Goal: Find contact information: Find contact information

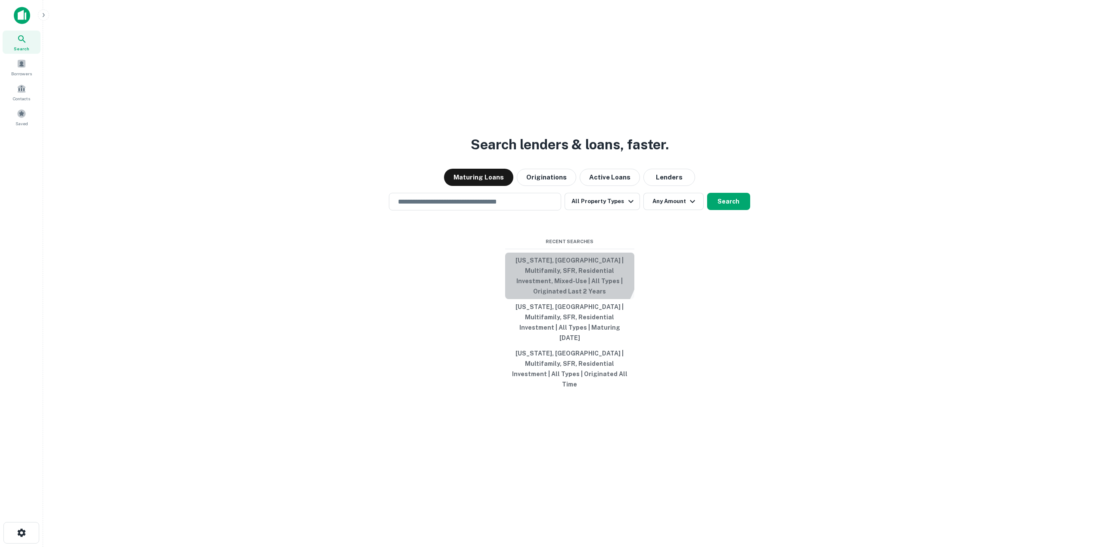
click at [559, 278] on button "[US_STATE], [GEOGRAPHIC_DATA] | Multifamily, SFR, Residential Investment, Mixed…" at bounding box center [569, 276] width 129 height 47
type input "**********"
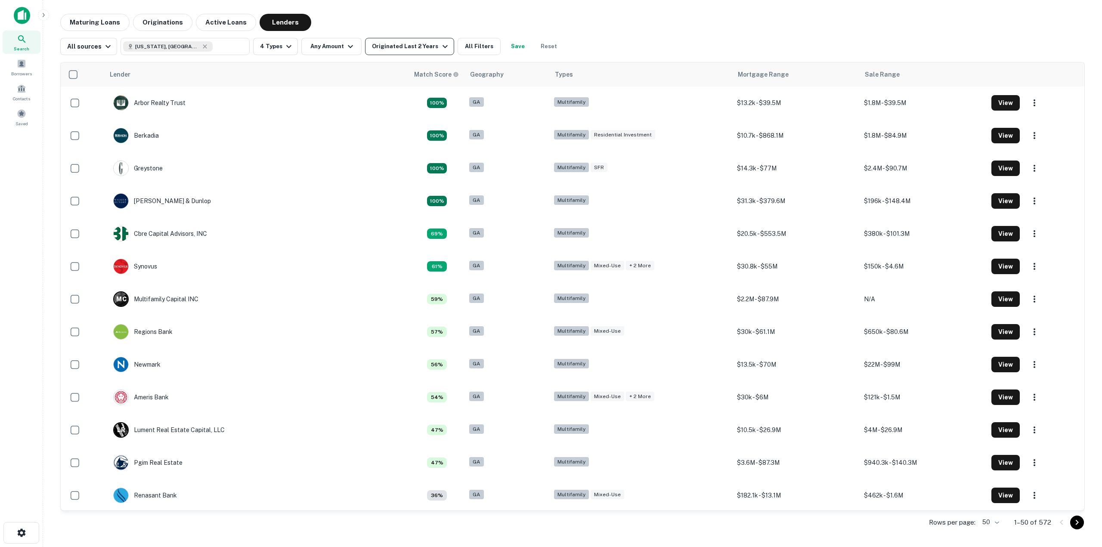
click at [443, 46] on icon "button" at bounding box center [445, 46] width 5 height 3
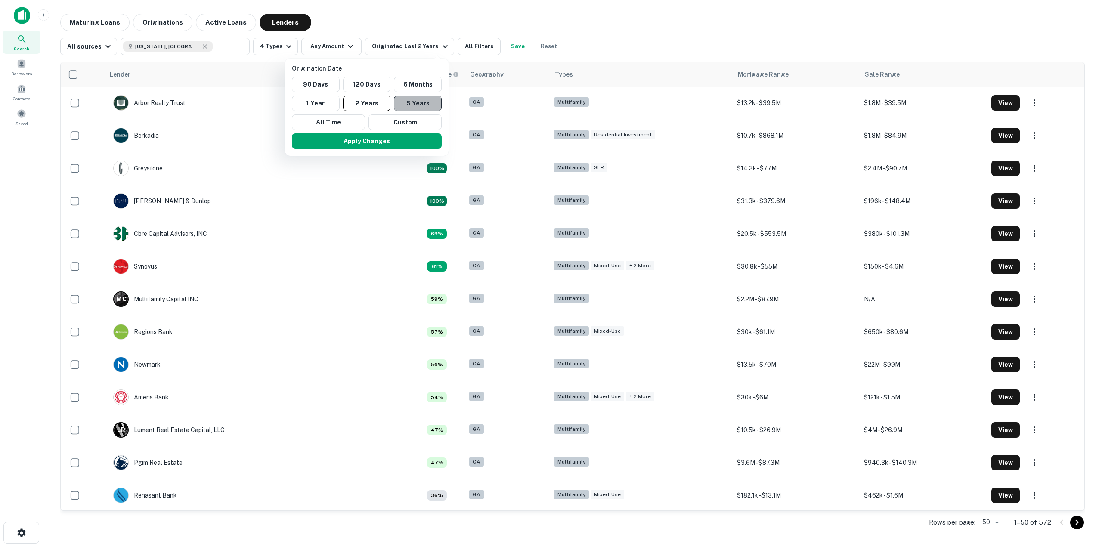
click at [420, 106] on button "5 Years" at bounding box center [418, 104] width 48 height 16
click at [381, 145] on button "Apply Changes" at bounding box center [367, 141] width 150 height 16
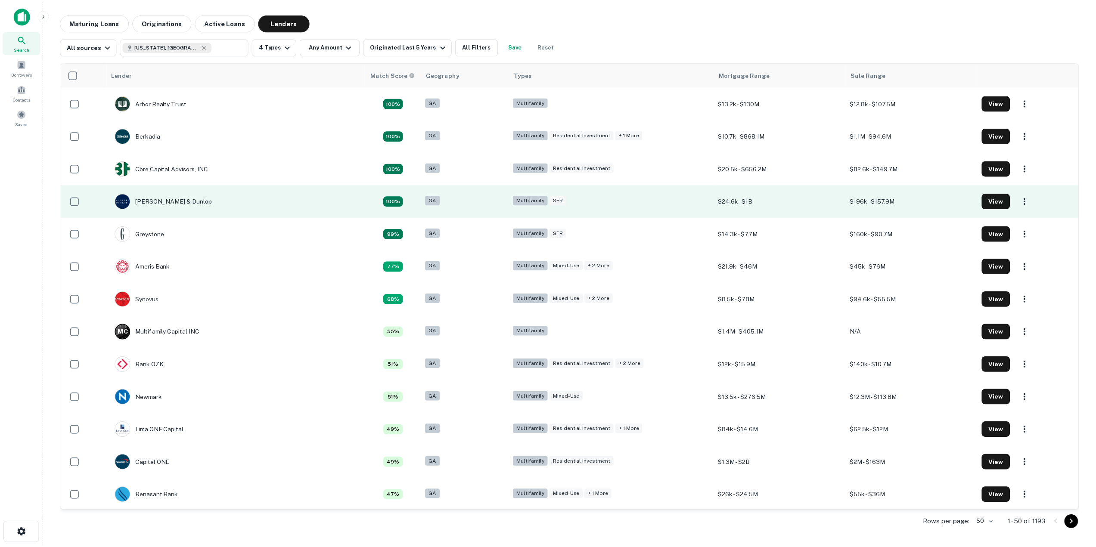
scroll to position [129, 0]
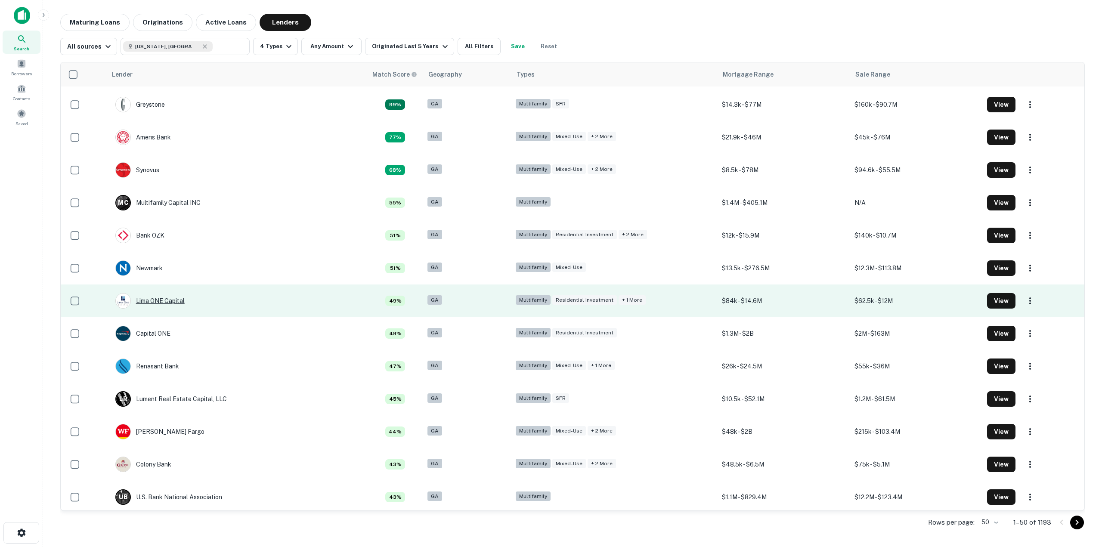
click at [160, 299] on div "Lima ONE Capital" at bounding box center [149, 301] width 69 height 16
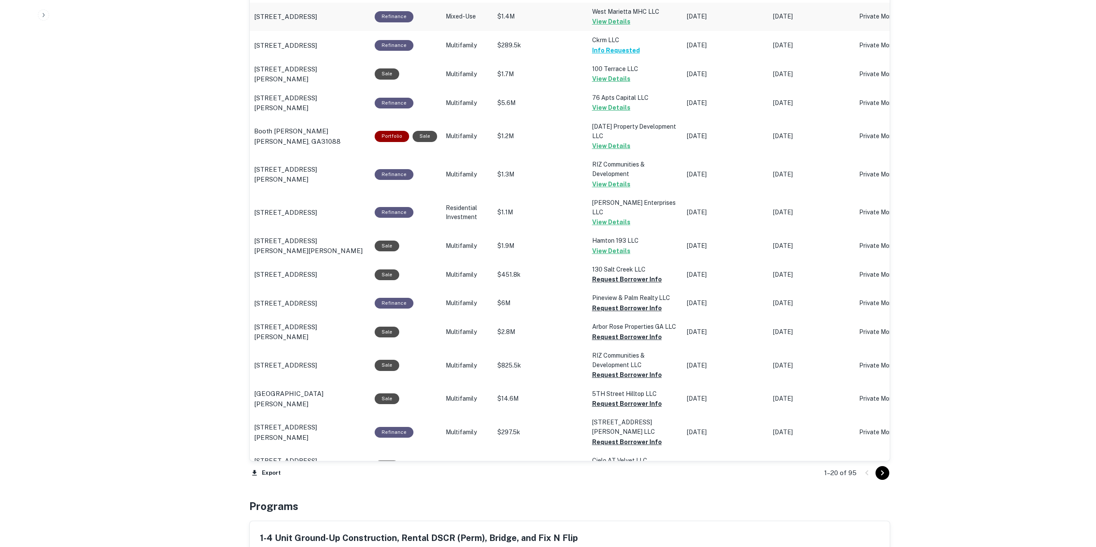
scroll to position [818, 0]
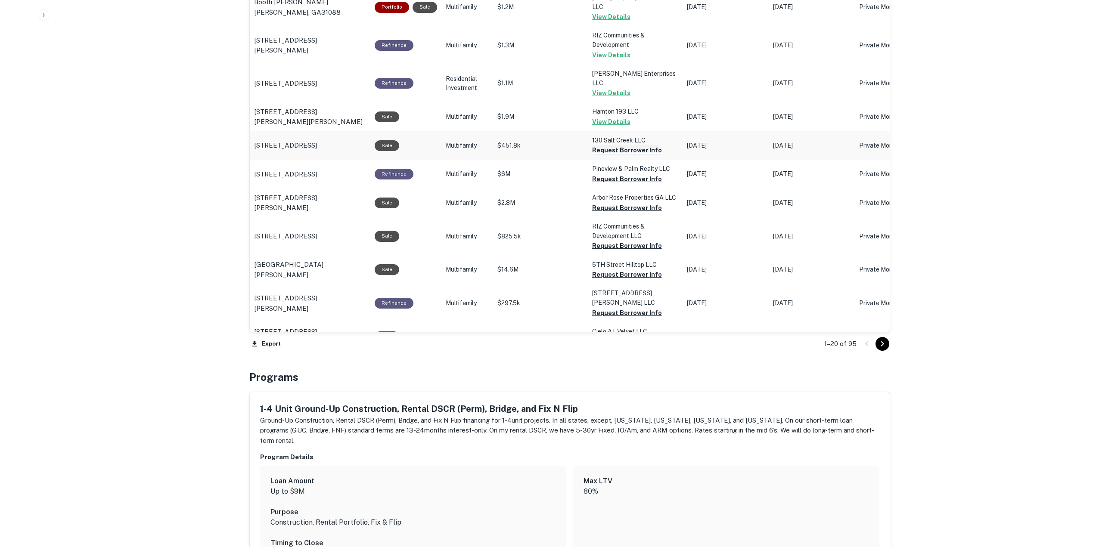
click at [622, 145] on button "Request Borrower Info" at bounding box center [627, 150] width 70 height 10
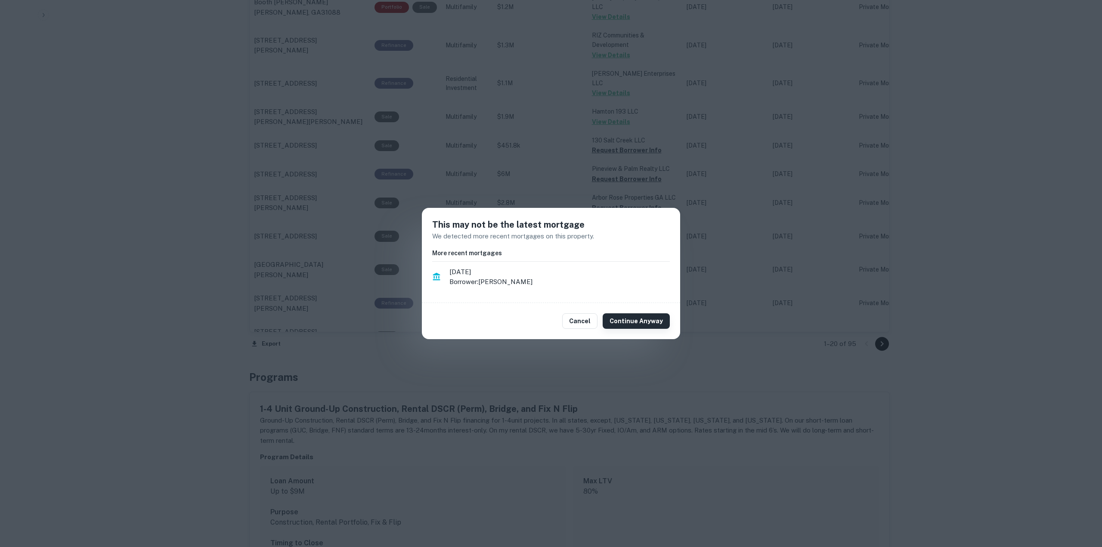
click at [652, 317] on button "Continue Anyway" at bounding box center [636, 321] width 67 height 16
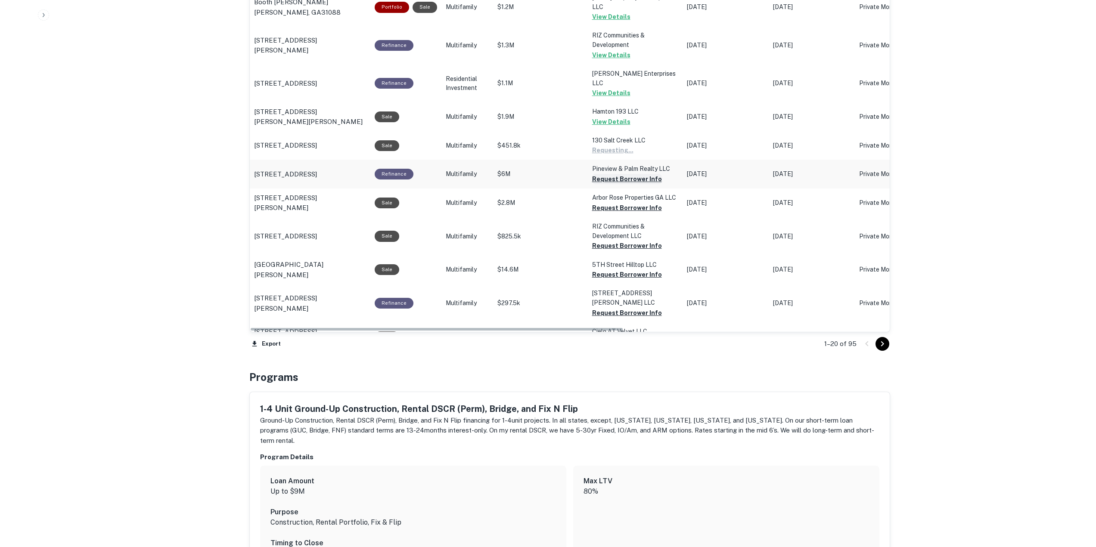
click at [623, 155] on button "Request Borrower Info" at bounding box center [612, 150] width 41 height 10
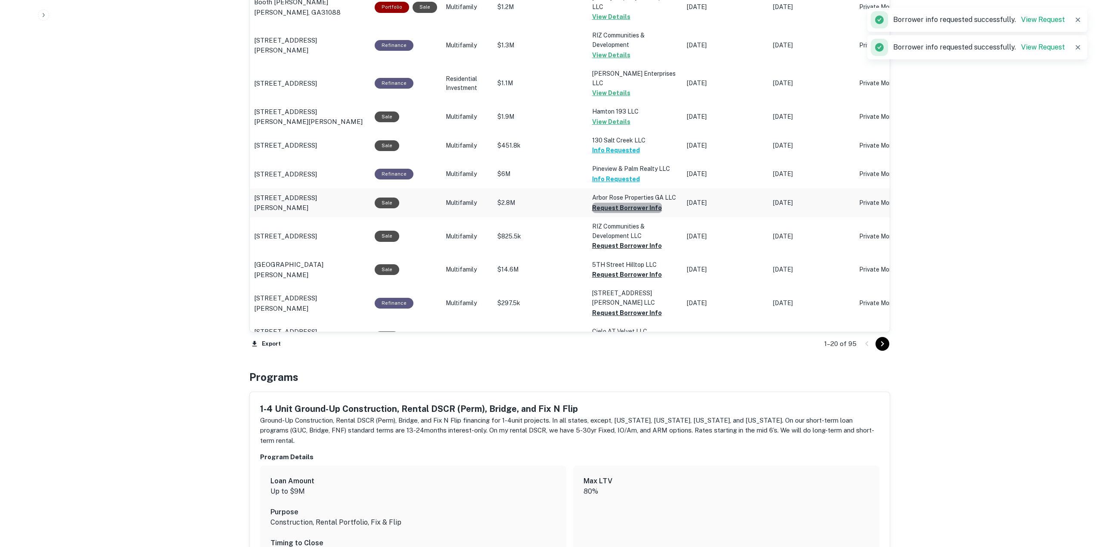
click at [626, 203] on button "Request Borrower Info" at bounding box center [627, 208] width 70 height 10
click at [627, 241] on button "Request Borrower Info" at bounding box center [627, 246] width 70 height 10
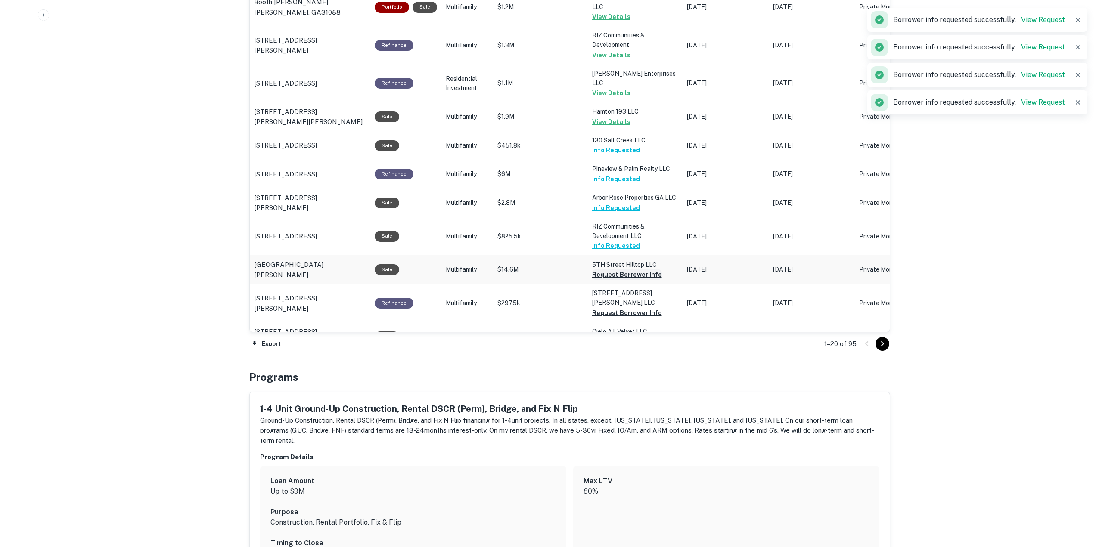
click at [626, 270] on button "Request Borrower Info" at bounding box center [627, 275] width 70 height 10
click at [627, 280] on button "Request Borrower Info" at bounding box center [612, 275] width 41 height 10
click at [630, 318] on button "Request Borrower Info" at bounding box center [612, 313] width 41 height 10
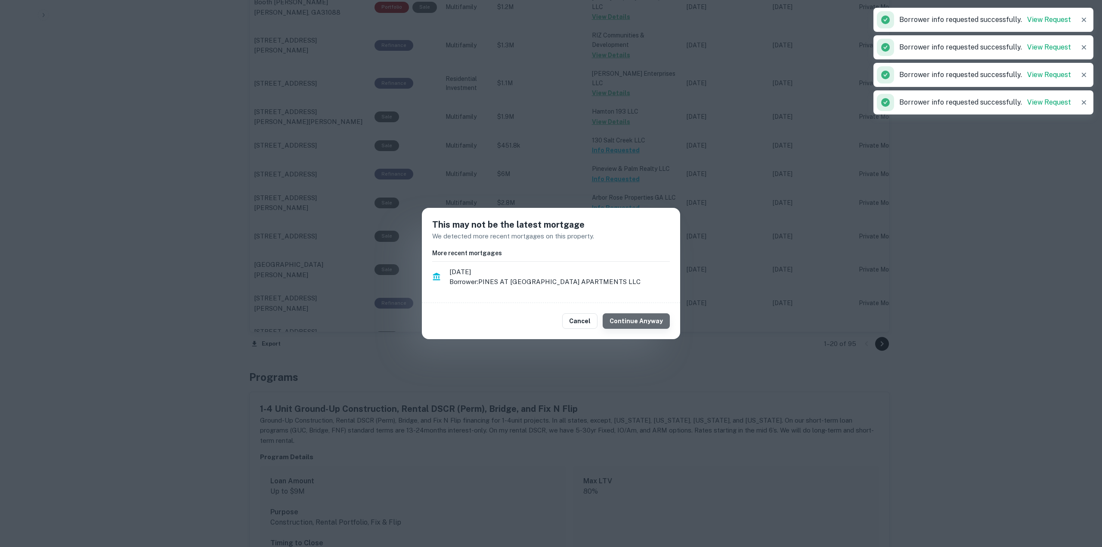
click at [644, 317] on button "Continue Anyway" at bounding box center [636, 321] width 67 height 16
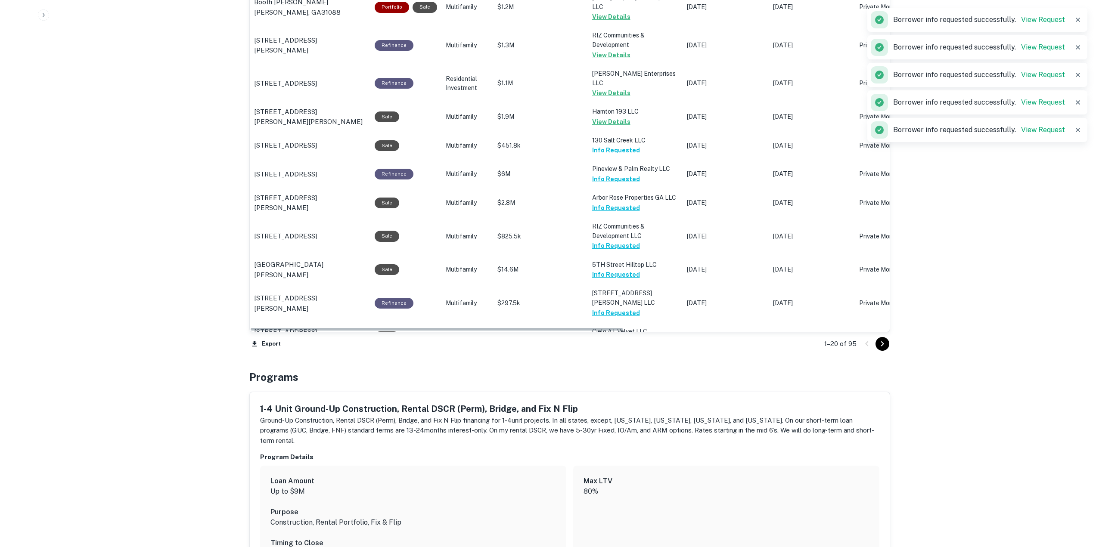
click at [880, 343] on icon "Go to next page" at bounding box center [882, 344] width 10 height 10
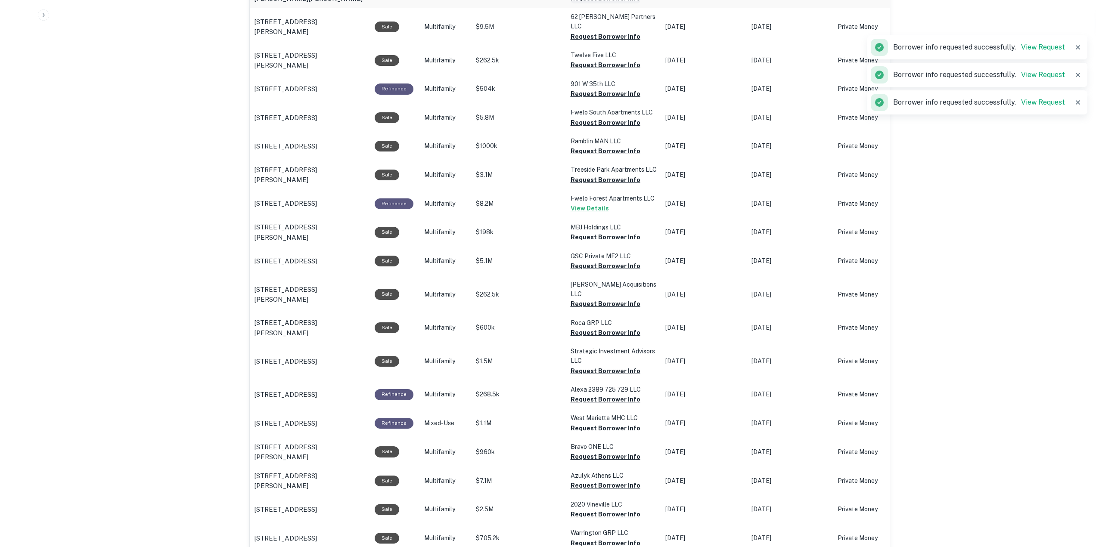
scroll to position [258, 0]
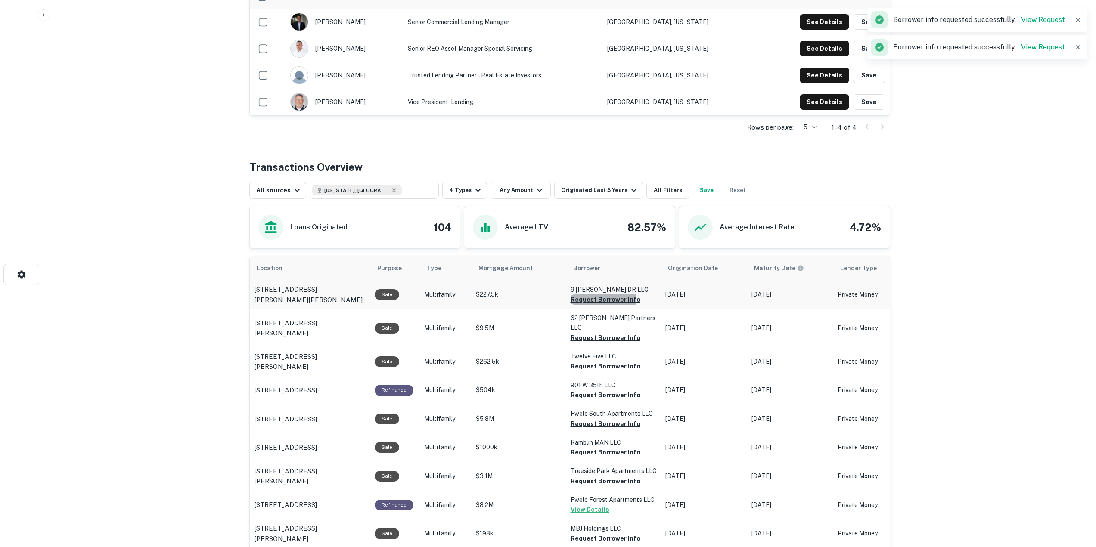
click at [602, 299] on button "Request Borrower Info" at bounding box center [606, 300] width 70 height 10
click at [605, 305] on button "Request Borrower Info" at bounding box center [591, 300] width 41 height 10
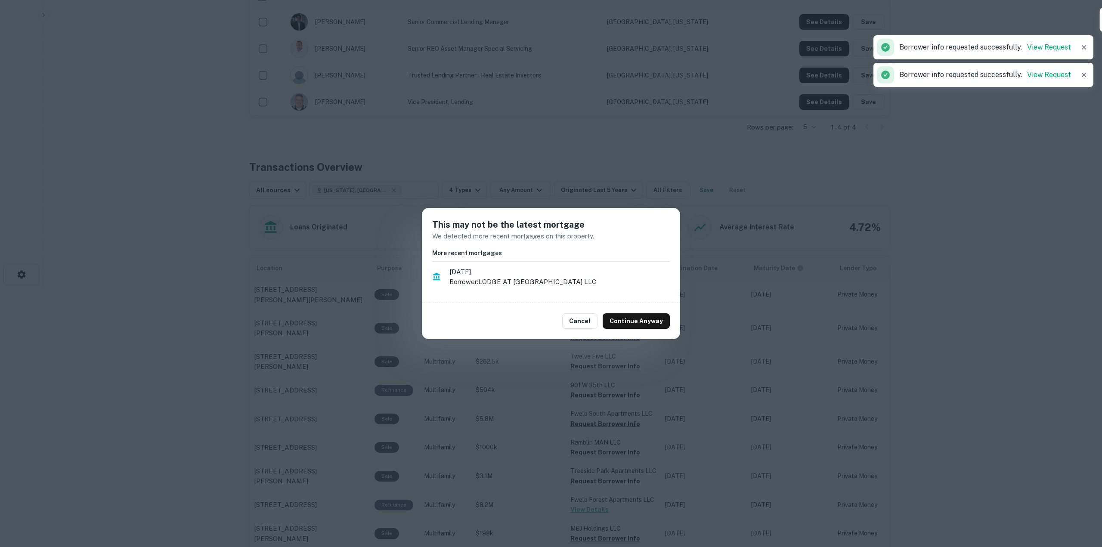
drag, startPoint x: 625, startPoint y: 318, endPoint x: 627, endPoint y: 329, distance: 11.3
click at [625, 318] on button "Continue Anyway" at bounding box center [636, 321] width 67 height 16
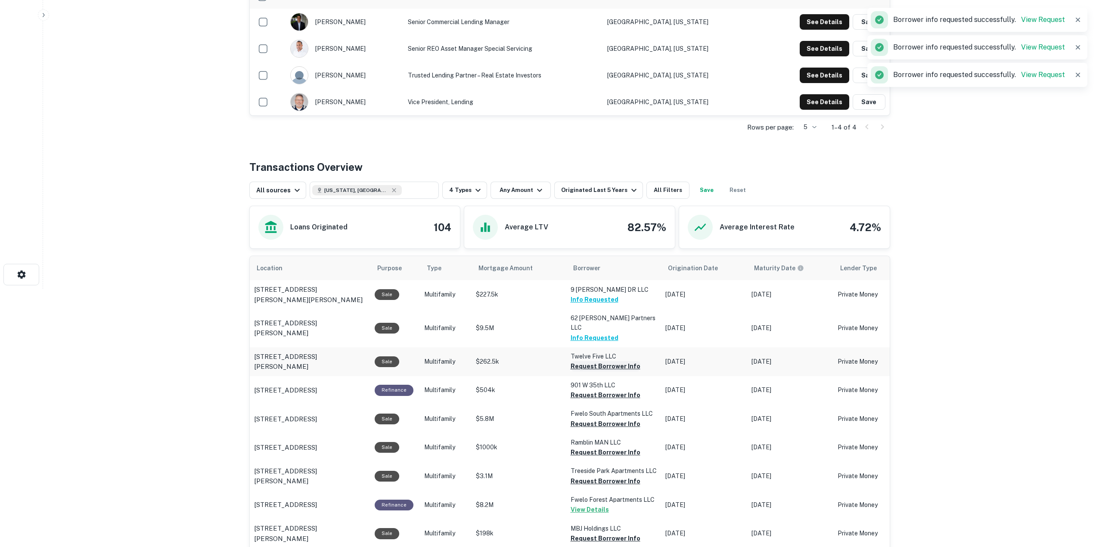
click at [607, 361] on button "Request Borrower Info" at bounding box center [606, 366] width 70 height 10
click at [598, 372] on button "Request Borrower Info" at bounding box center [591, 366] width 41 height 10
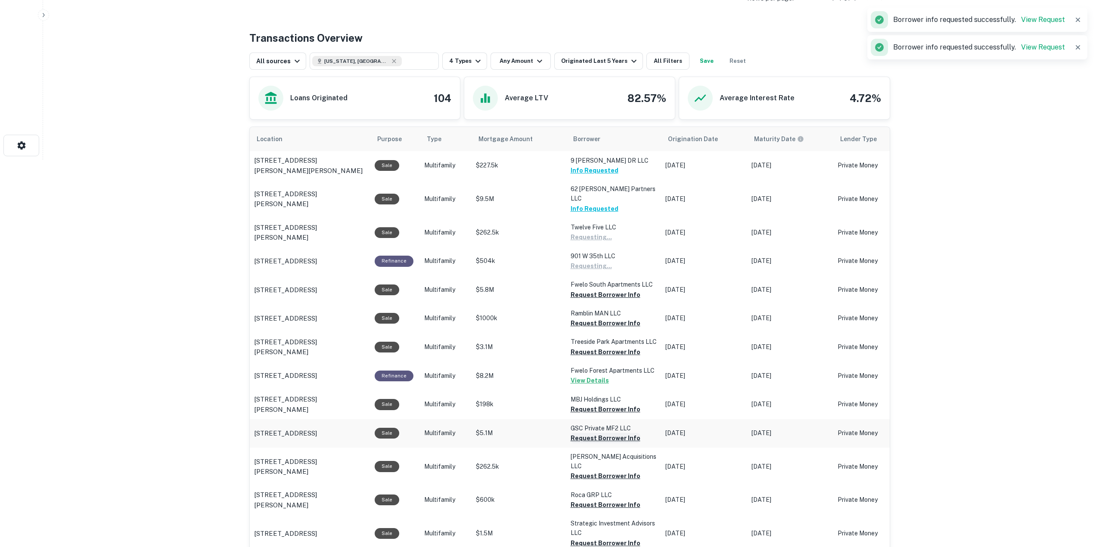
scroll to position [431, 0]
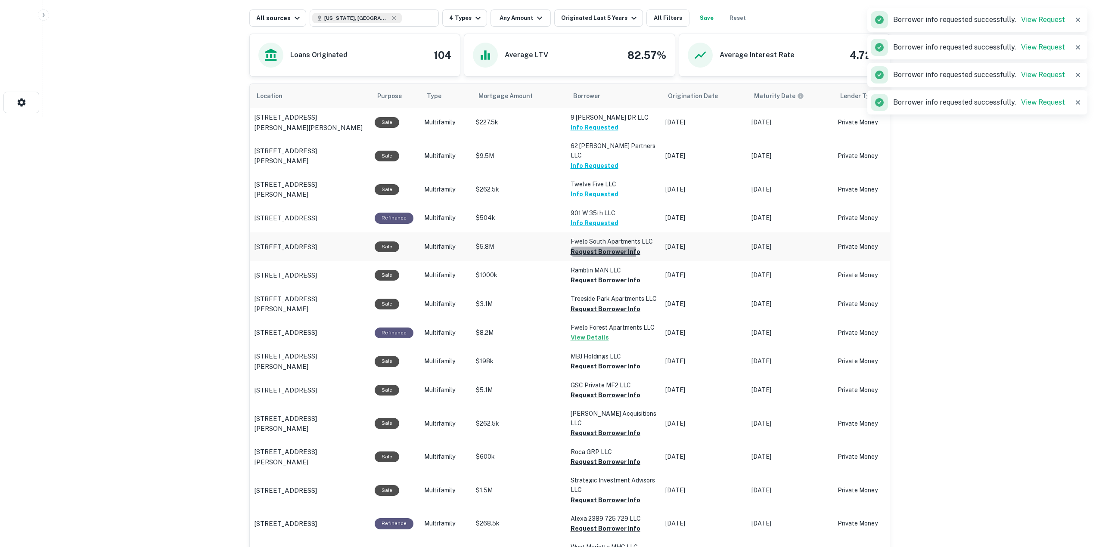
click at [591, 247] on button "Request Borrower Info" at bounding box center [606, 252] width 70 height 10
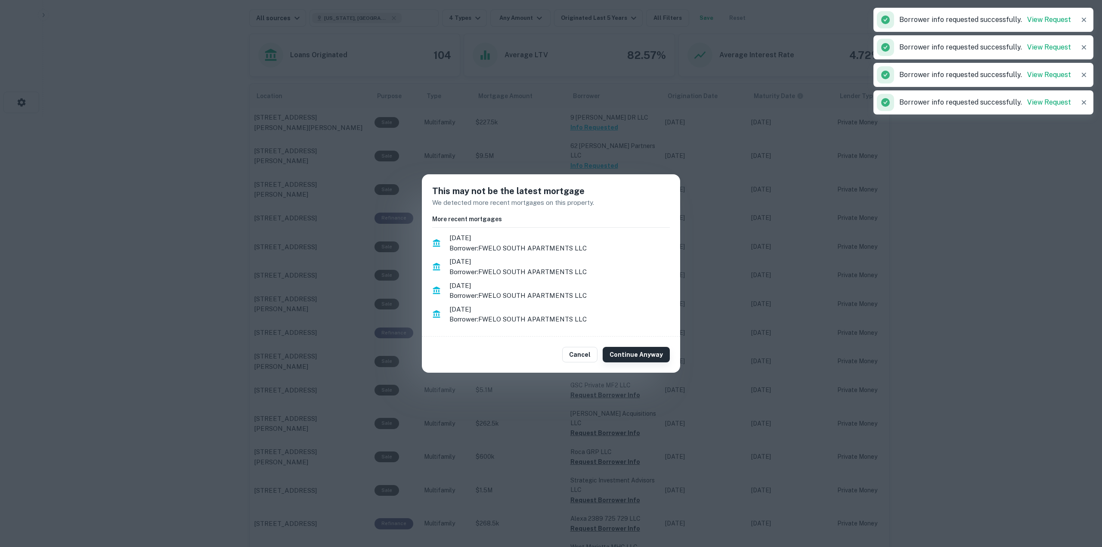
click at [633, 350] on button "Continue Anyway" at bounding box center [636, 355] width 67 height 16
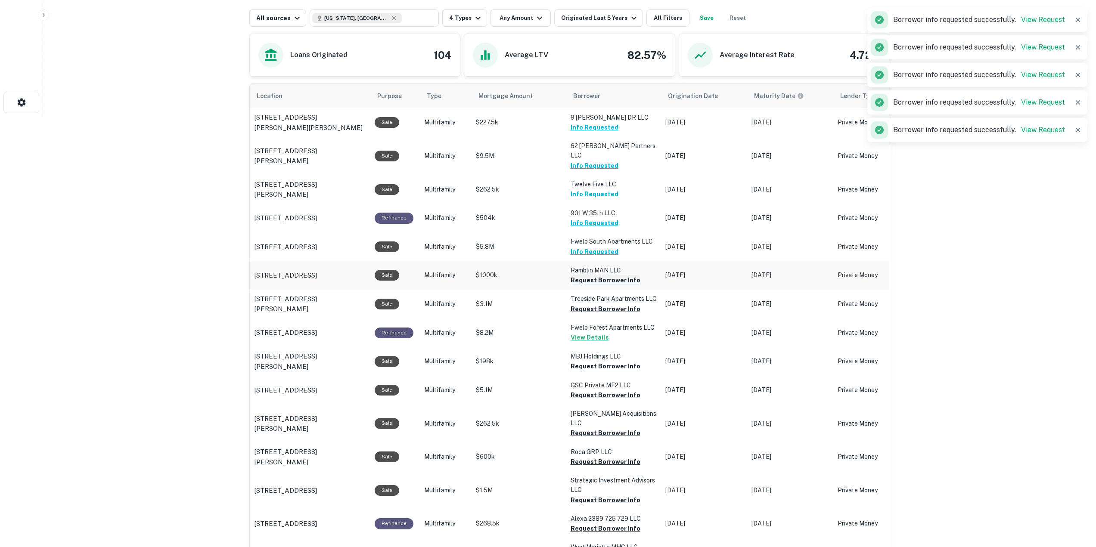
click at [599, 275] on button "Request Borrower Info" at bounding box center [606, 280] width 70 height 10
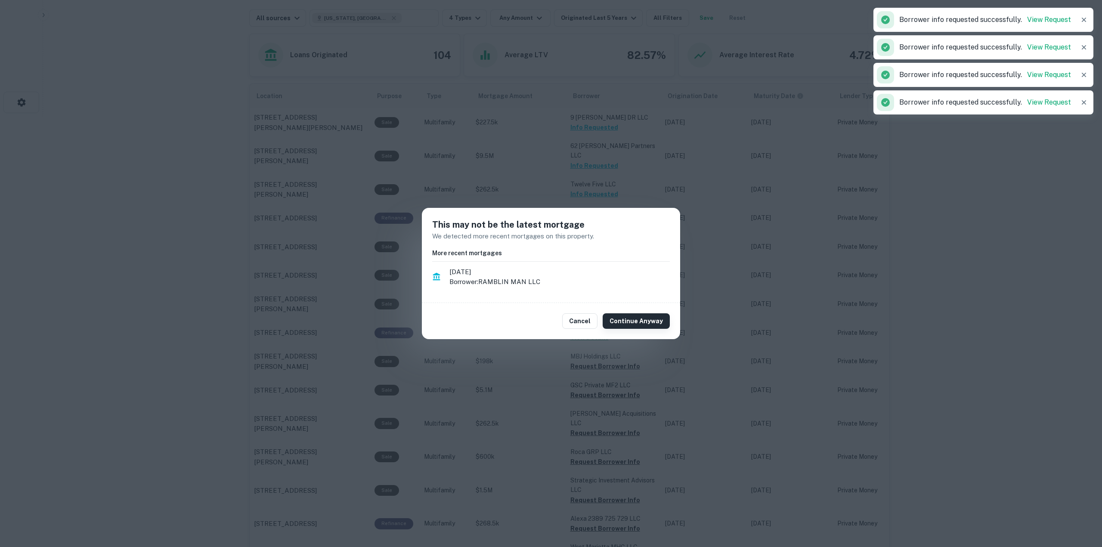
click at [620, 318] on button "Continue Anyway" at bounding box center [636, 321] width 67 height 16
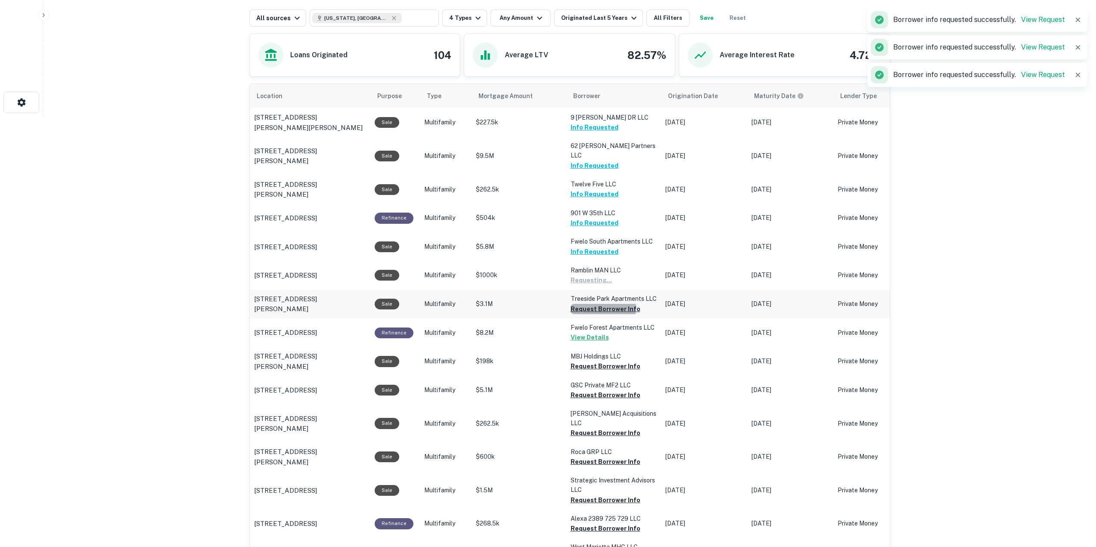
click at [599, 286] on button "Request Borrower Info" at bounding box center [591, 280] width 41 height 10
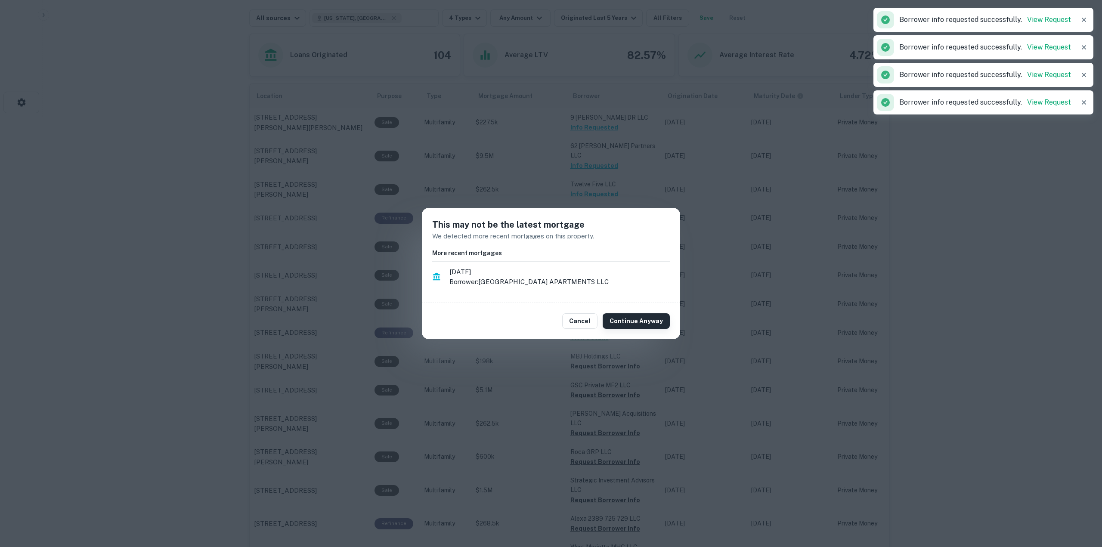
click at [630, 319] on button "Continue Anyway" at bounding box center [636, 321] width 67 height 16
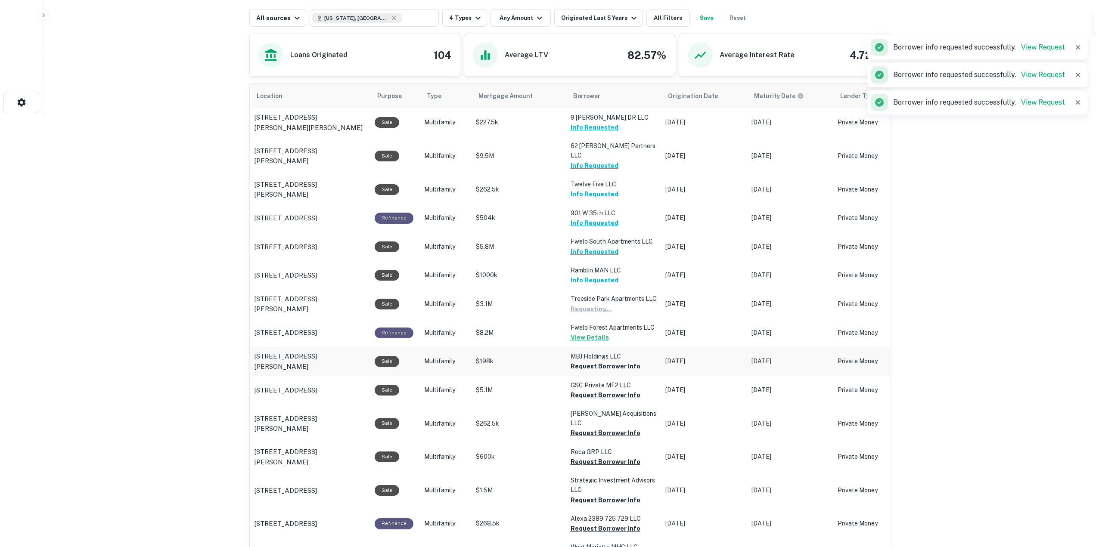
click at [610, 314] on button "Request Borrower Info" at bounding box center [591, 309] width 41 height 10
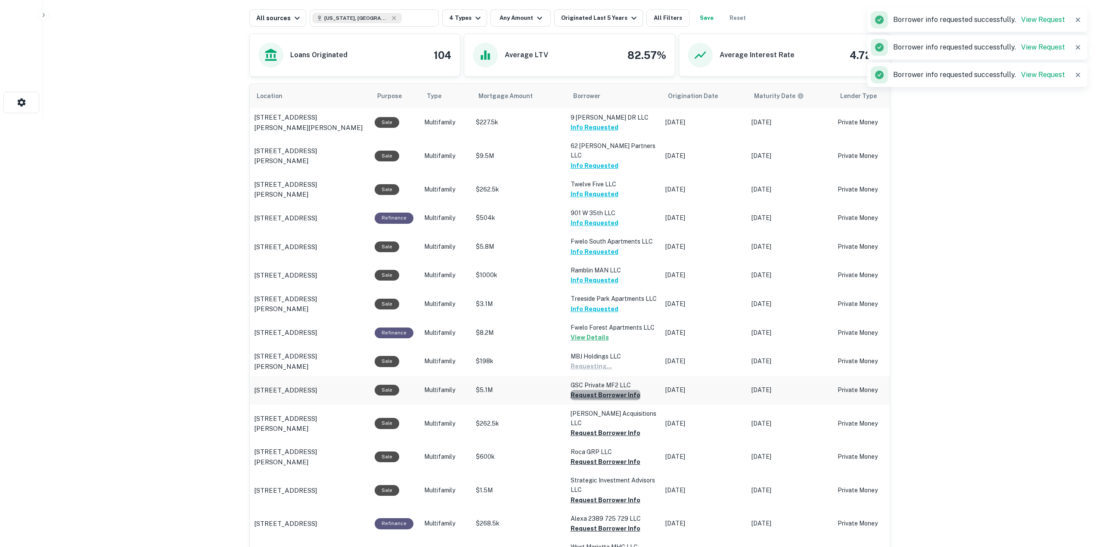
click at [611, 372] on button "Request Borrower Info" at bounding box center [591, 366] width 41 height 10
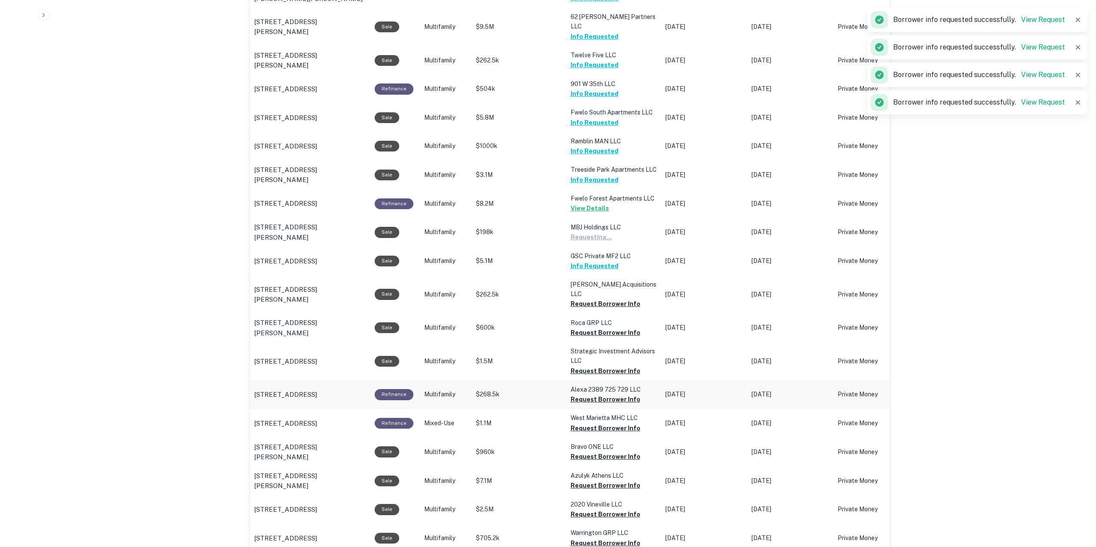
scroll to position [603, 0]
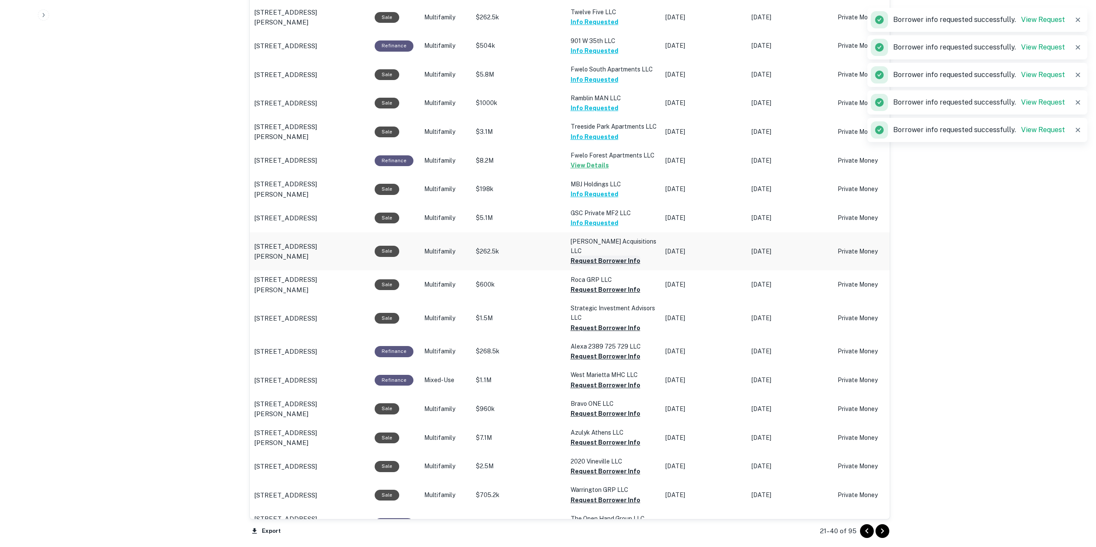
click at [599, 256] on button "Request Borrower Info" at bounding box center [606, 261] width 70 height 10
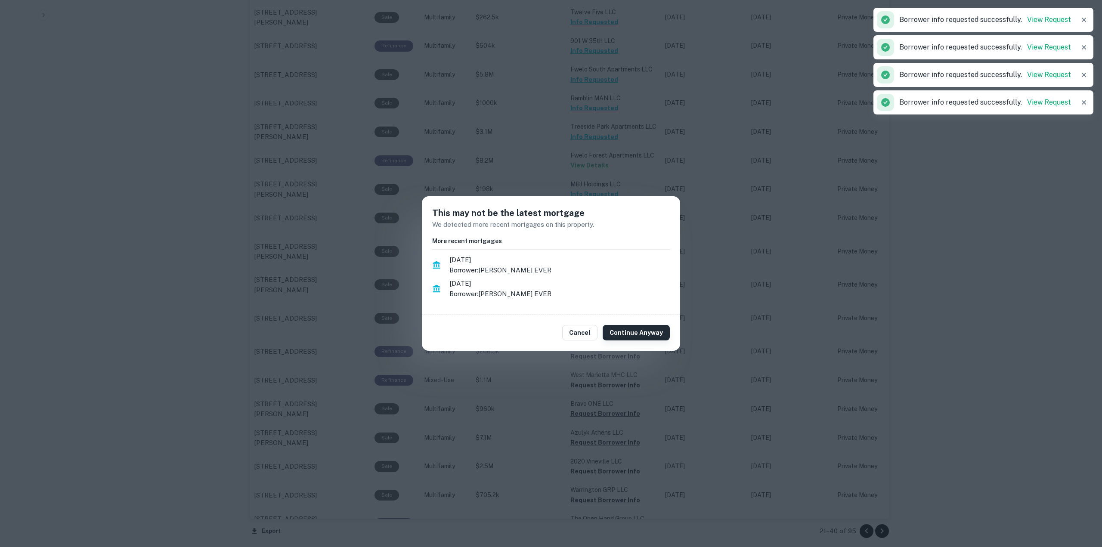
click at [640, 335] on button "Continue Anyway" at bounding box center [636, 333] width 67 height 16
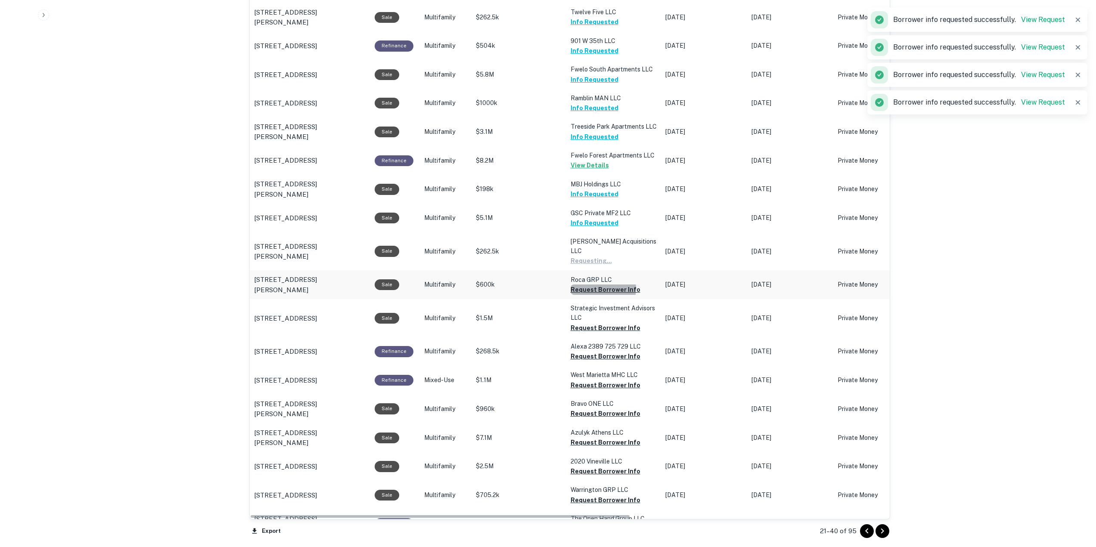
click at [600, 266] on button "Request Borrower Info" at bounding box center [591, 261] width 41 height 10
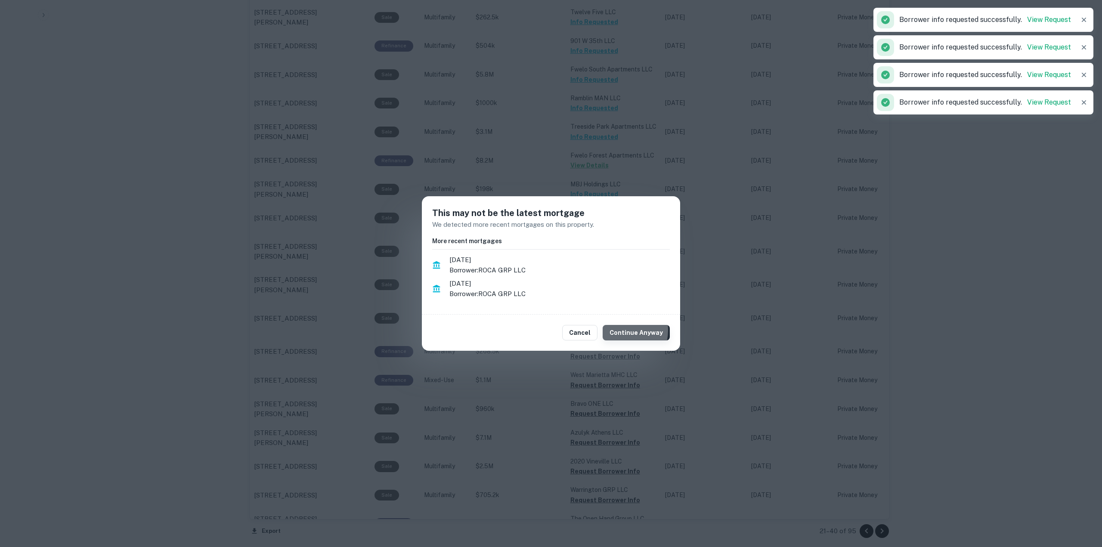
drag, startPoint x: 622, startPoint y: 332, endPoint x: 608, endPoint y: 322, distance: 17.1
click at [621, 332] on button "Continue Anyway" at bounding box center [636, 333] width 67 height 16
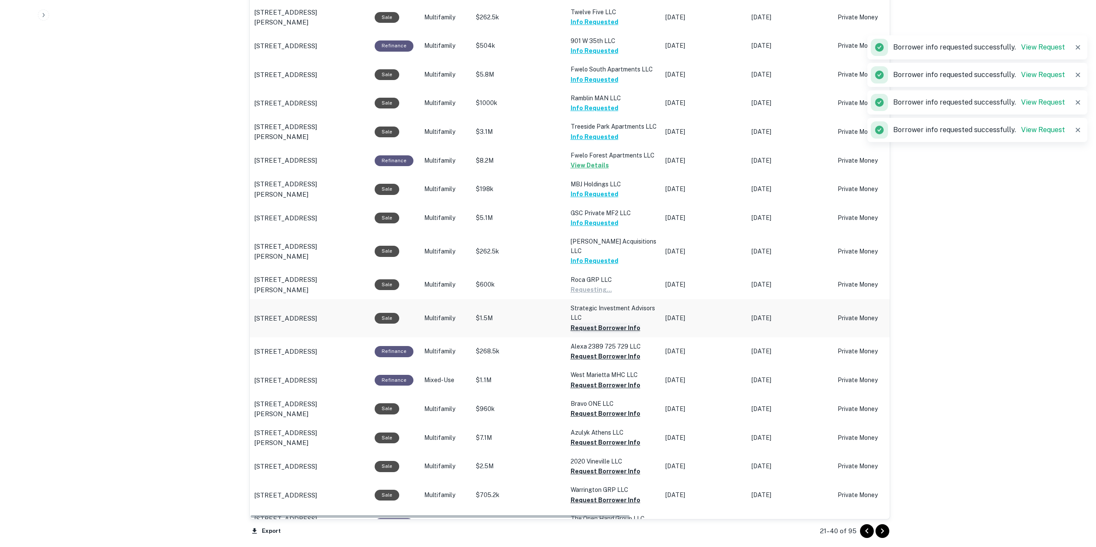
click at [598, 295] on button "Request Borrower Info" at bounding box center [591, 290] width 41 height 10
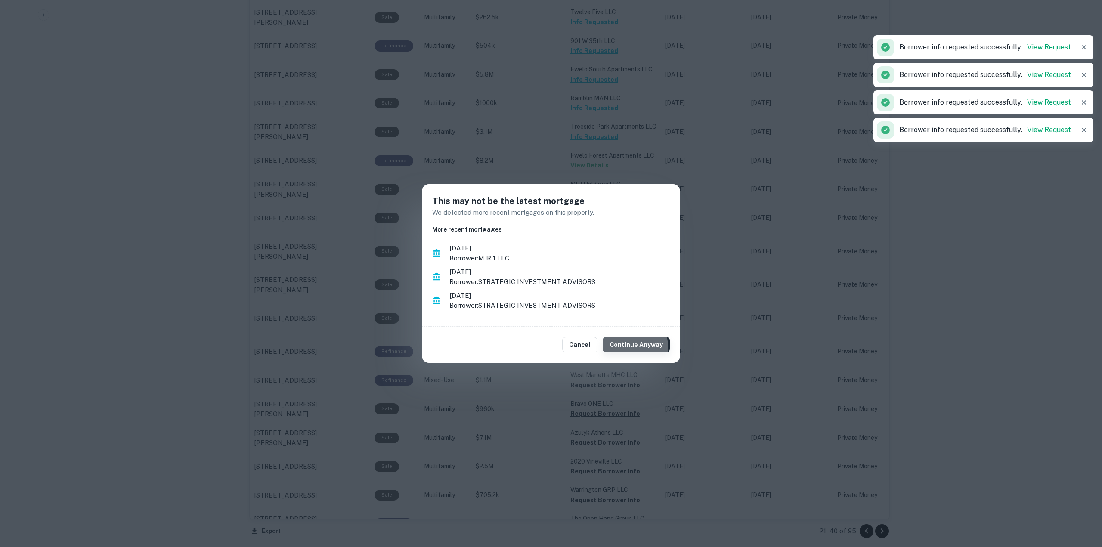
click at [629, 347] on button "Continue Anyway" at bounding box center [636, 345] width 67 height 16
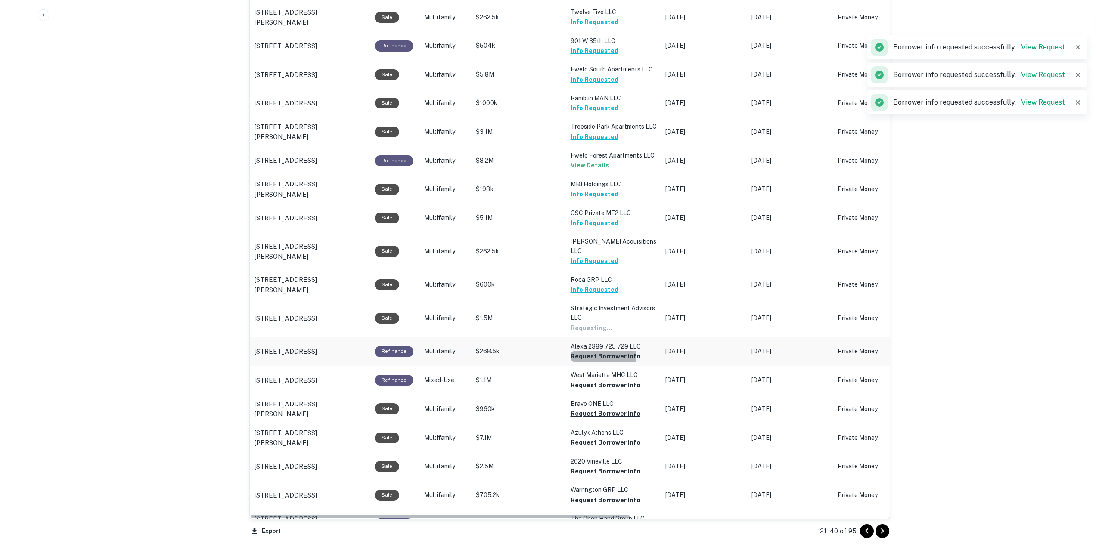
click at [598, 333] on button "Request Borrower Info" at bounding box center [591, 328] width 41 height 10
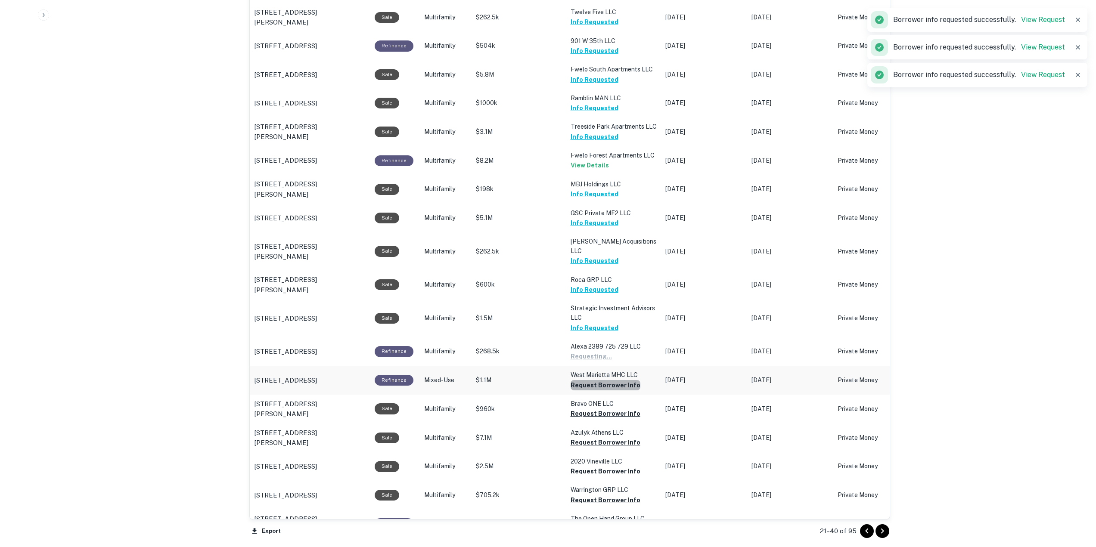
click at [604, 362] on button "Request Borrower Info" at bounding box center [591, 356] width 41 height 10
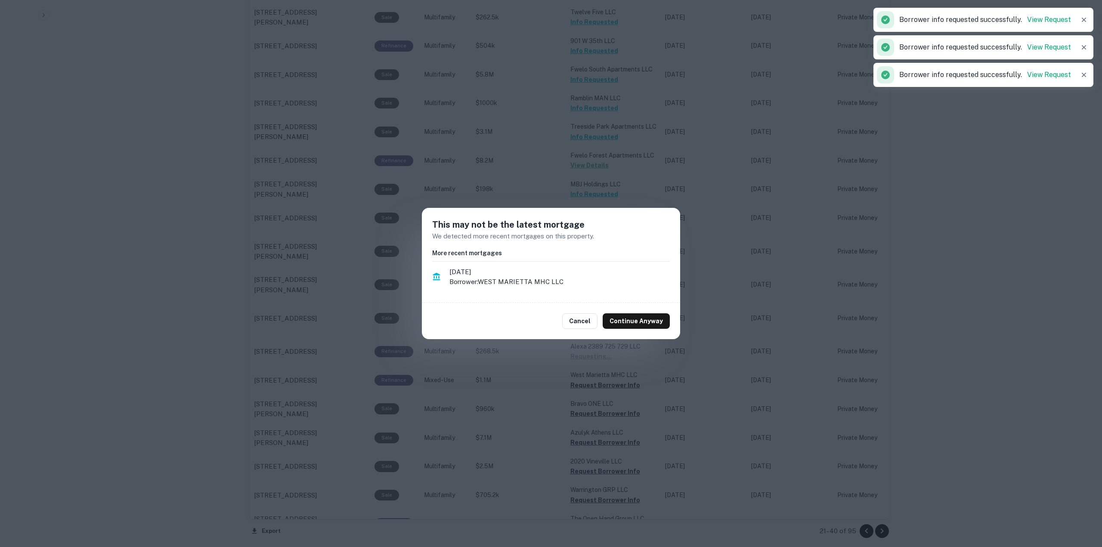
click at [633, 324] on button "Continue Anyway" at bounding box center [636, 321] width 67 height 16
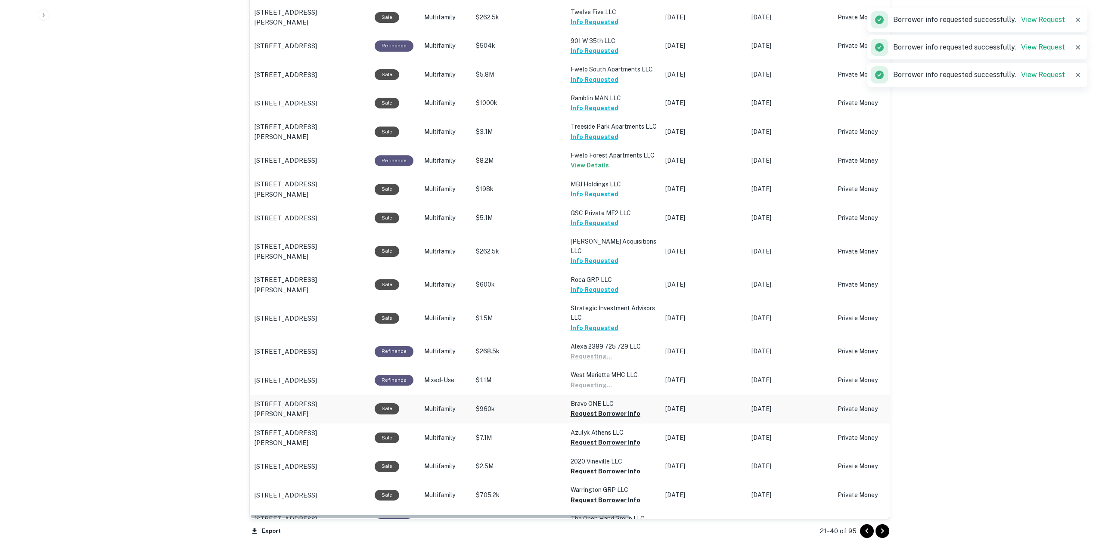
click at [612, 362] on button "Request Borrower Info" at bounding box center [591, 356] width 41 height 10
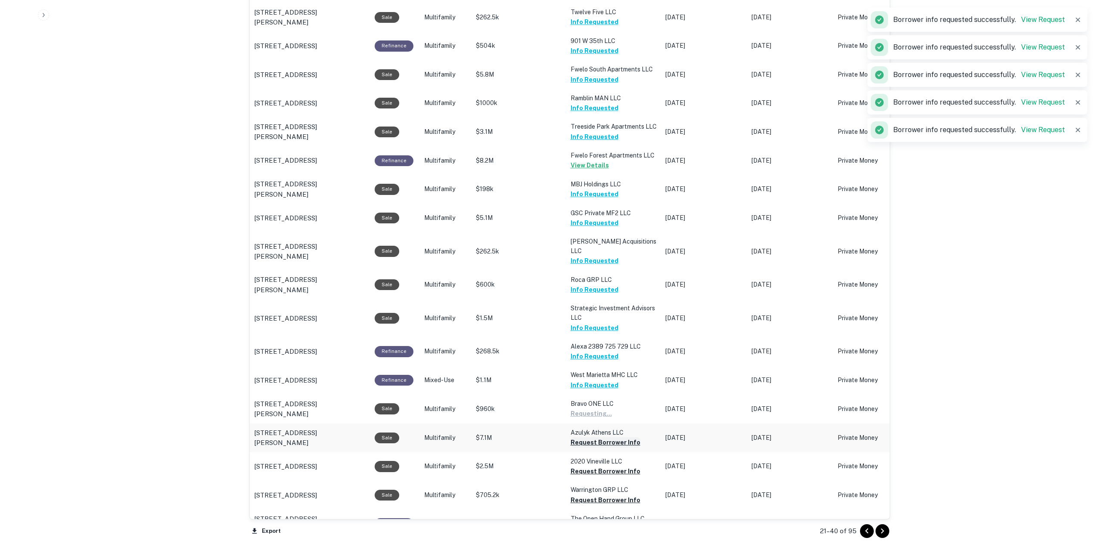
click at [602, 419] on button "Request Borrower Info" at bounding box center [591, 414] width 41 height 10
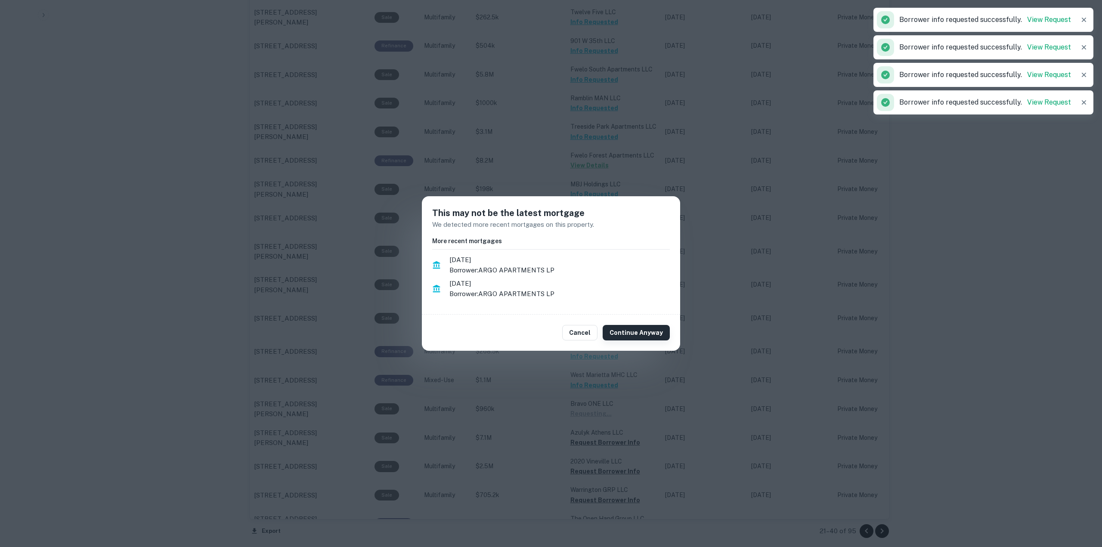
click at [653, 337] on button "Continue Anyway" at bounding box center [636, 333] width 67 height 16
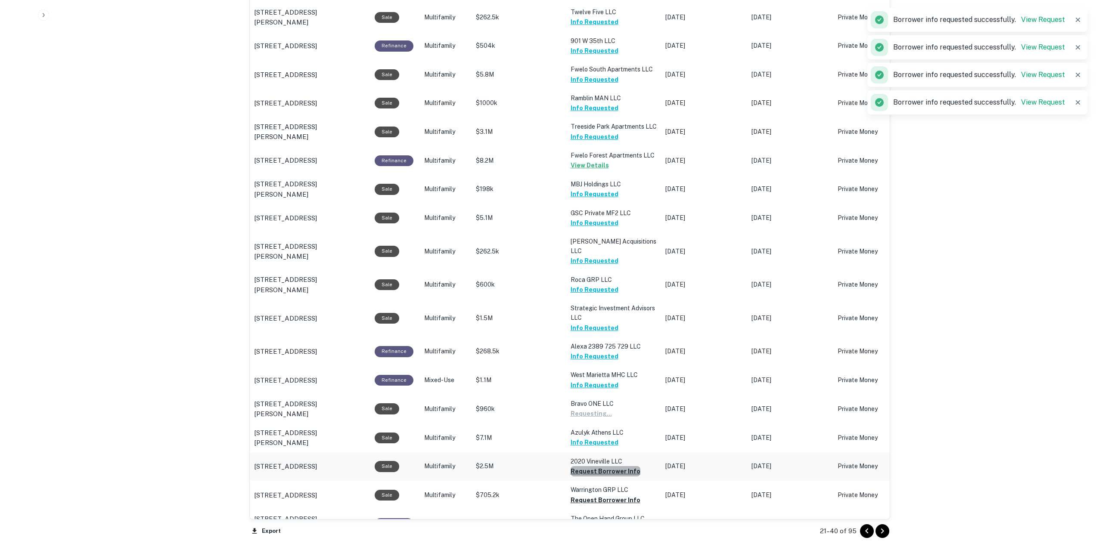
click at [612, 419] on button "Request Borrower Info" at bounding box center [591, 414] width 41 height 10
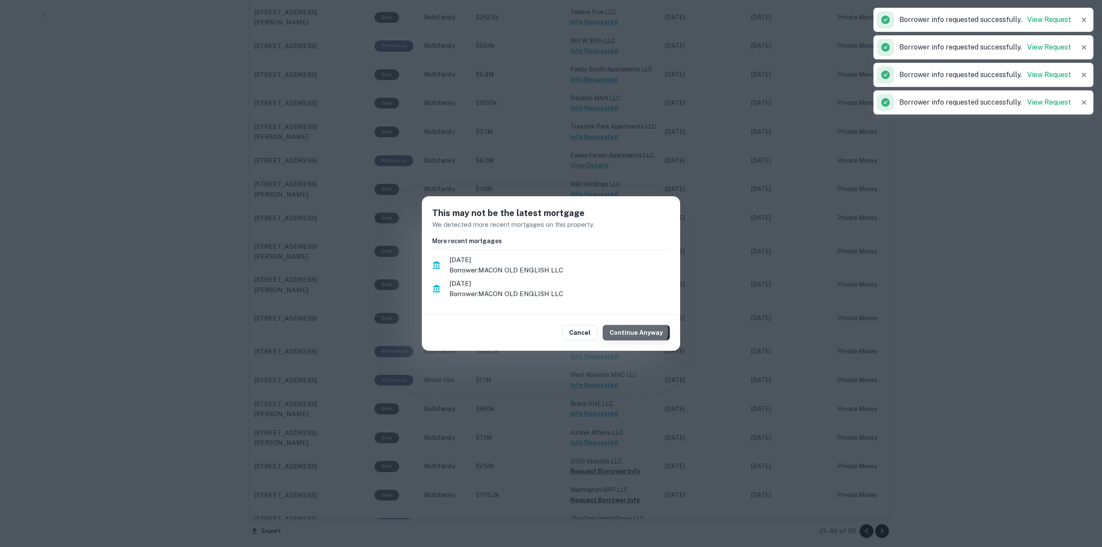
click at [633, 331] on button "Continue Anyway" at bounding box center [636, 333] width 67 height 16
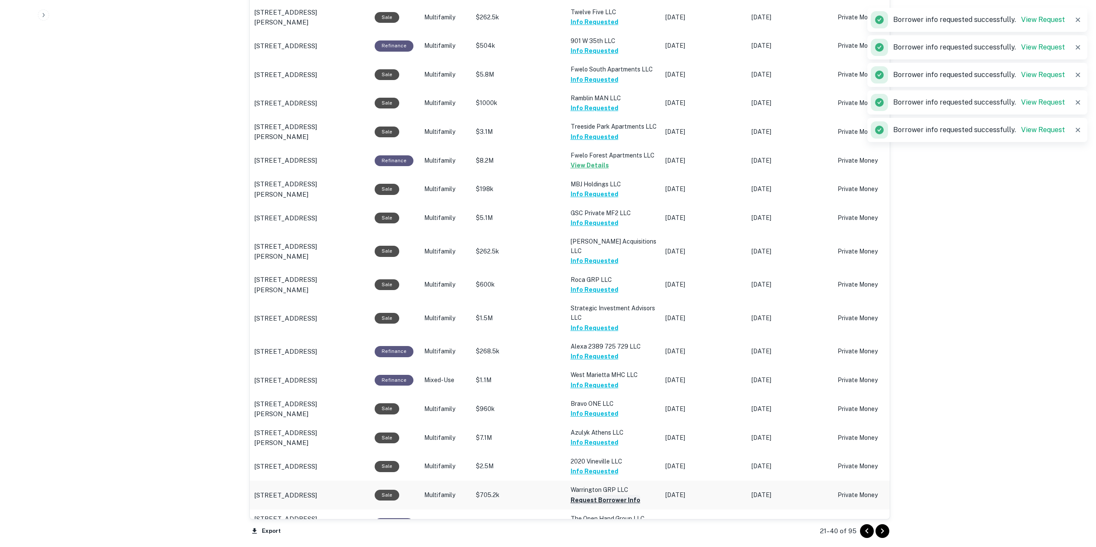
click at [599, 495] on button "Request Borrower Info" at bounding box center [606, 500] width 70 height 10
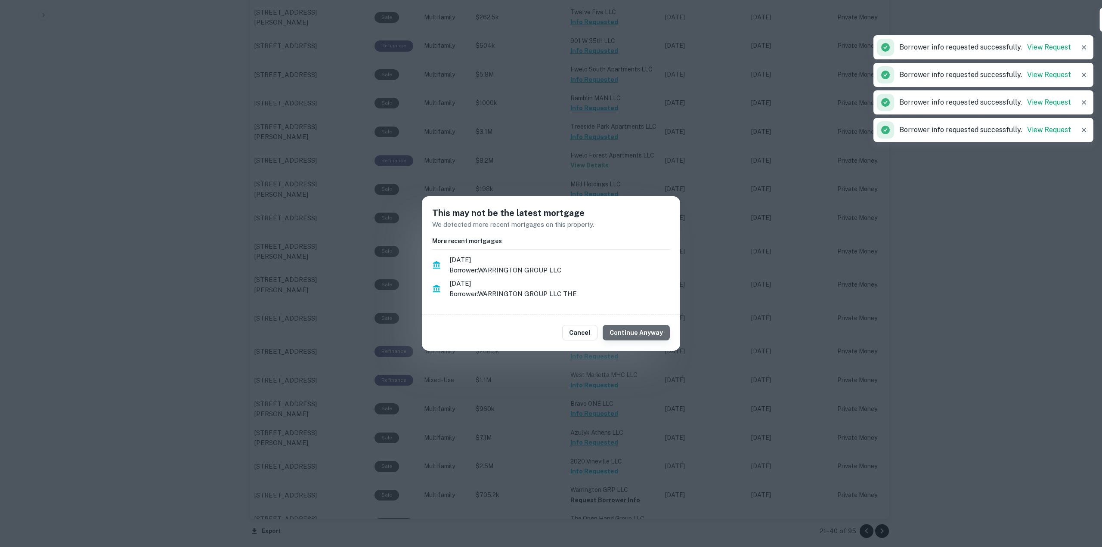
click at [655, 326] on button "Continue Anyway" at bounding box center [636, 333] width 67 height 16
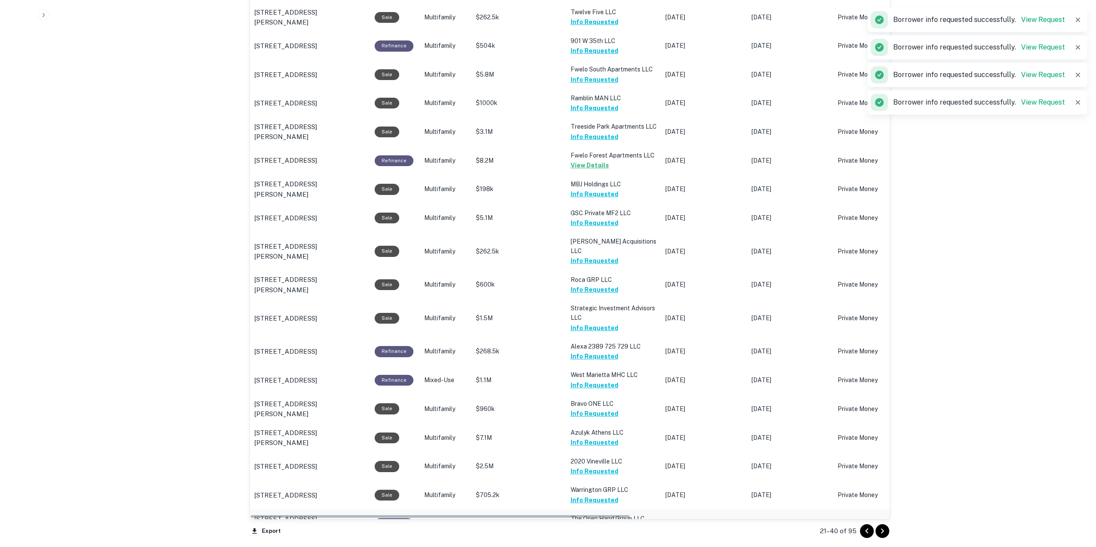
click at [611, 524] on button "Request Borrower Info" at bounding box center [606, 529] width 70 height 10
click at [882, 528] on icon "Go to next page" at bounding box center [882, 531] width 10 height 10
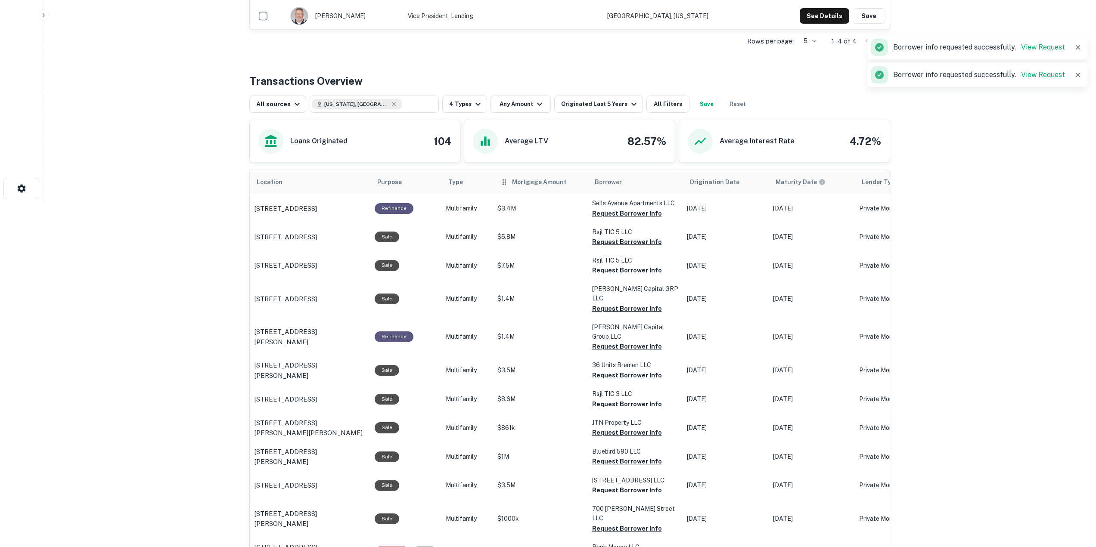
scroll to position [301, 0]
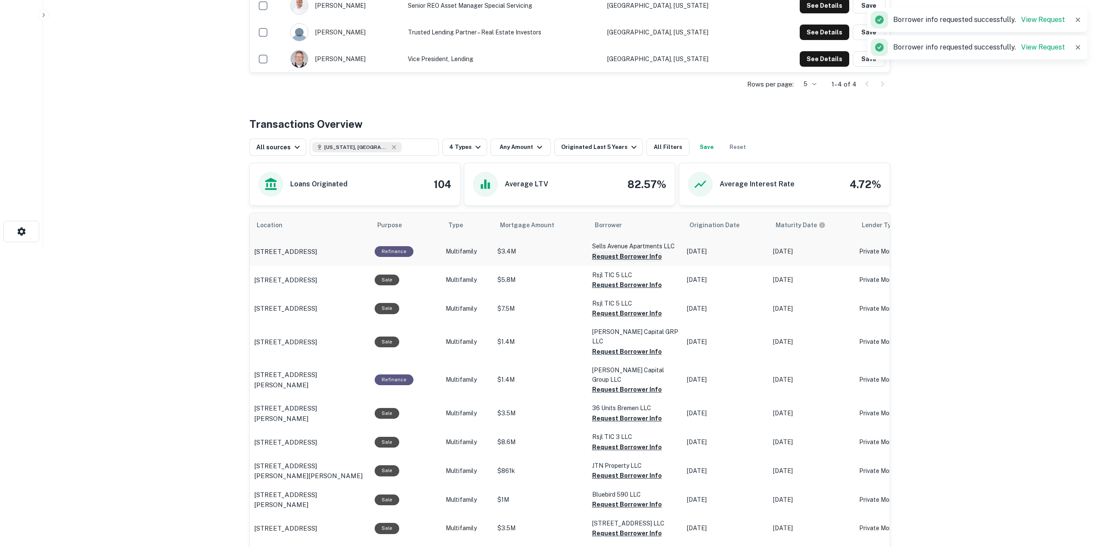
click at [620, 257] on button "Request Borrower Info" at bounding box center [627, 256] width 70 height 10
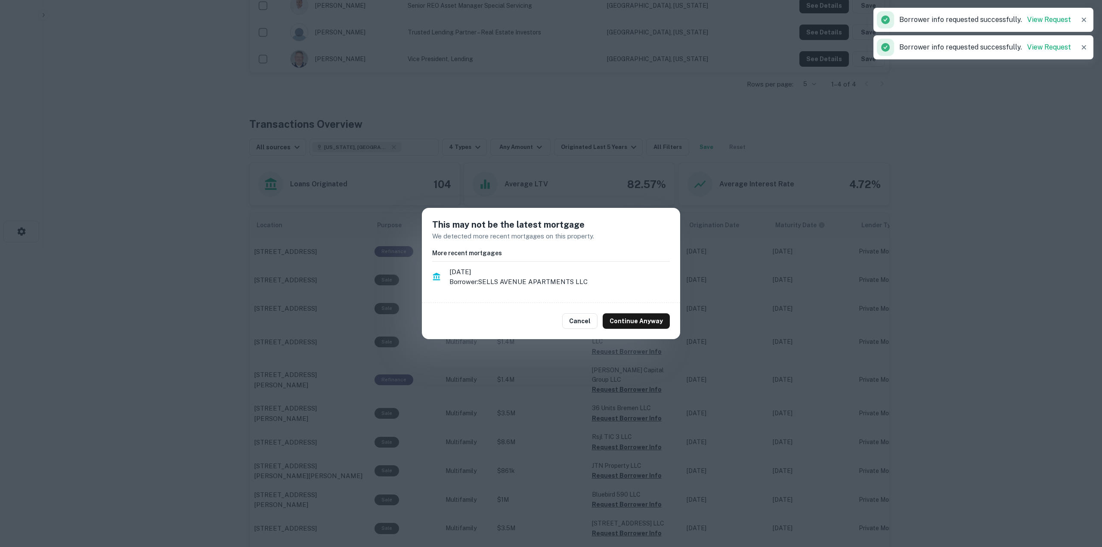
drag, startPoint x: 635, startPoint y: 321, endPoint x: 630, endPoint y: 310, distance: 11.9
click at [634, 320] on button "Continue Anyway" at bounding box center [636, 321] width 67 height 16
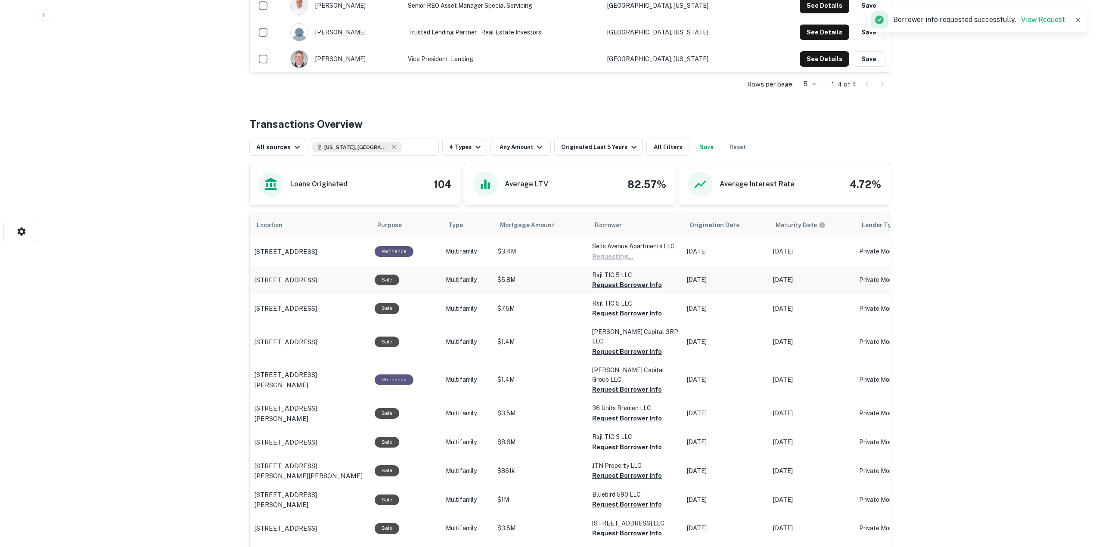
drag, startPoint x: 612, startPoint y: 286, endPoint x: 612, endPoint y: 292, distance: 6.5
click at [611, 262] on button "Request Borrower Info" at bounding box center [612, 256] width 41 height 10
click at [616, 262] on button "Request Borrower Info" at bounding box center [612, 256] width 41 height 10
click at [622, 319] on button "Request Borrower Info" at bounding box center [612, 313] width 41 height 10
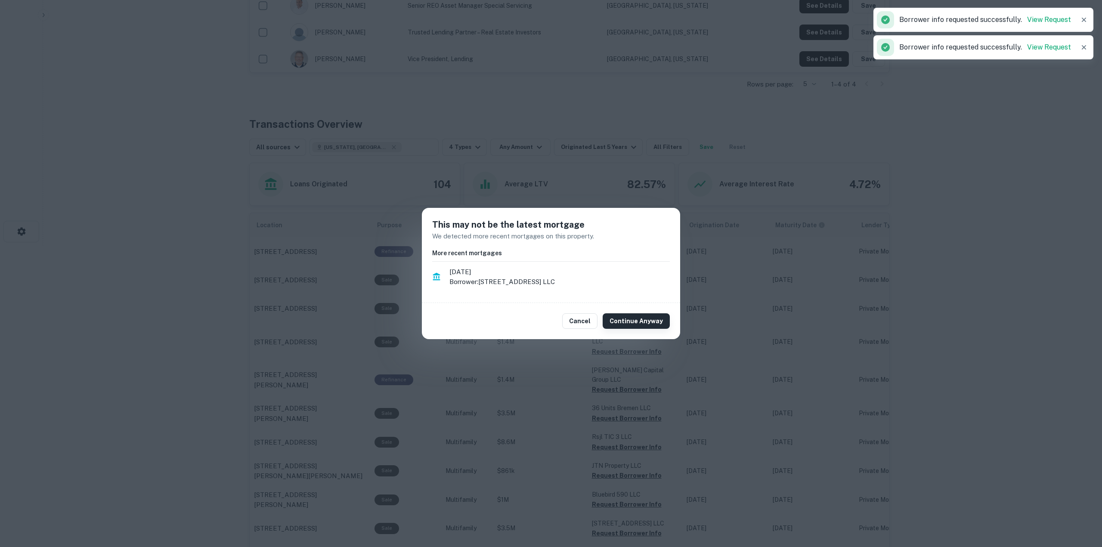
drag, startPoint x: 622, startPoint y: 317, endPoint x: 622, endPoint y: 322, distance: 5.2
click at [622, 317] on button "Continue Anyway" at bounding box center [636, 321] width 67 height 16
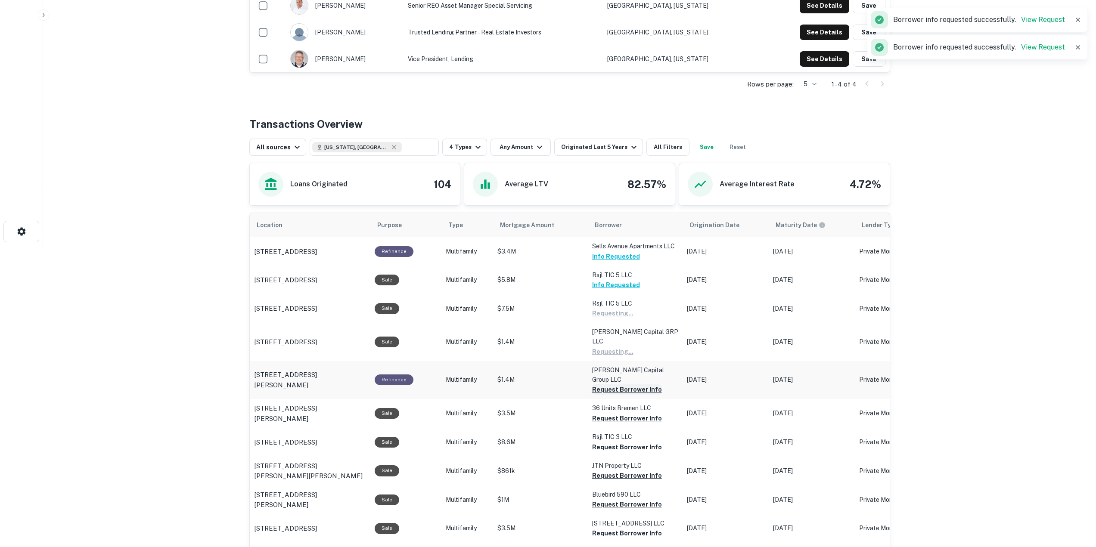
click at [624, 319] on button "Request Borrower Info" at bounding box center [612, 313] width 41 height 10
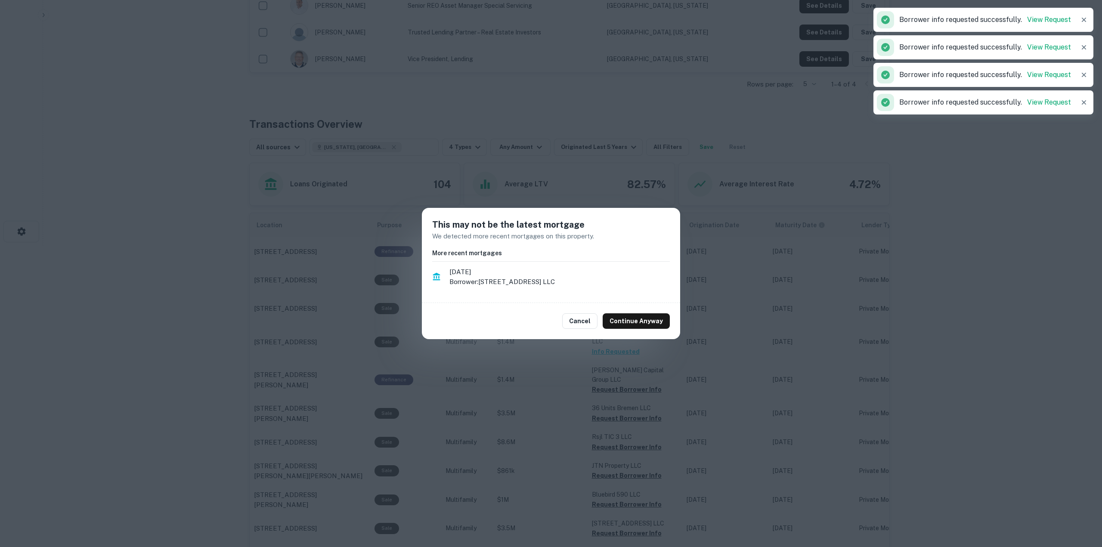
click at [630, 323] on button "Continue Anyway" at bounding box center [636, 321] width 67 height 16
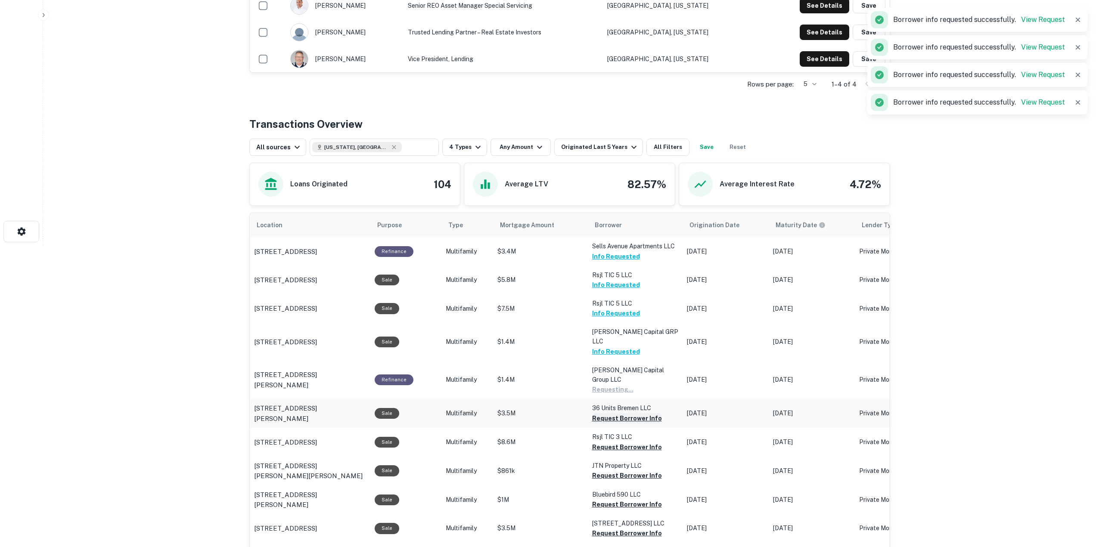
click at [626, 395] on button "Request Borrower Info" at bounding box center [612, 390] width 41 height 10
